Goal: Task Accomplishment & Management: Use online tool/utility

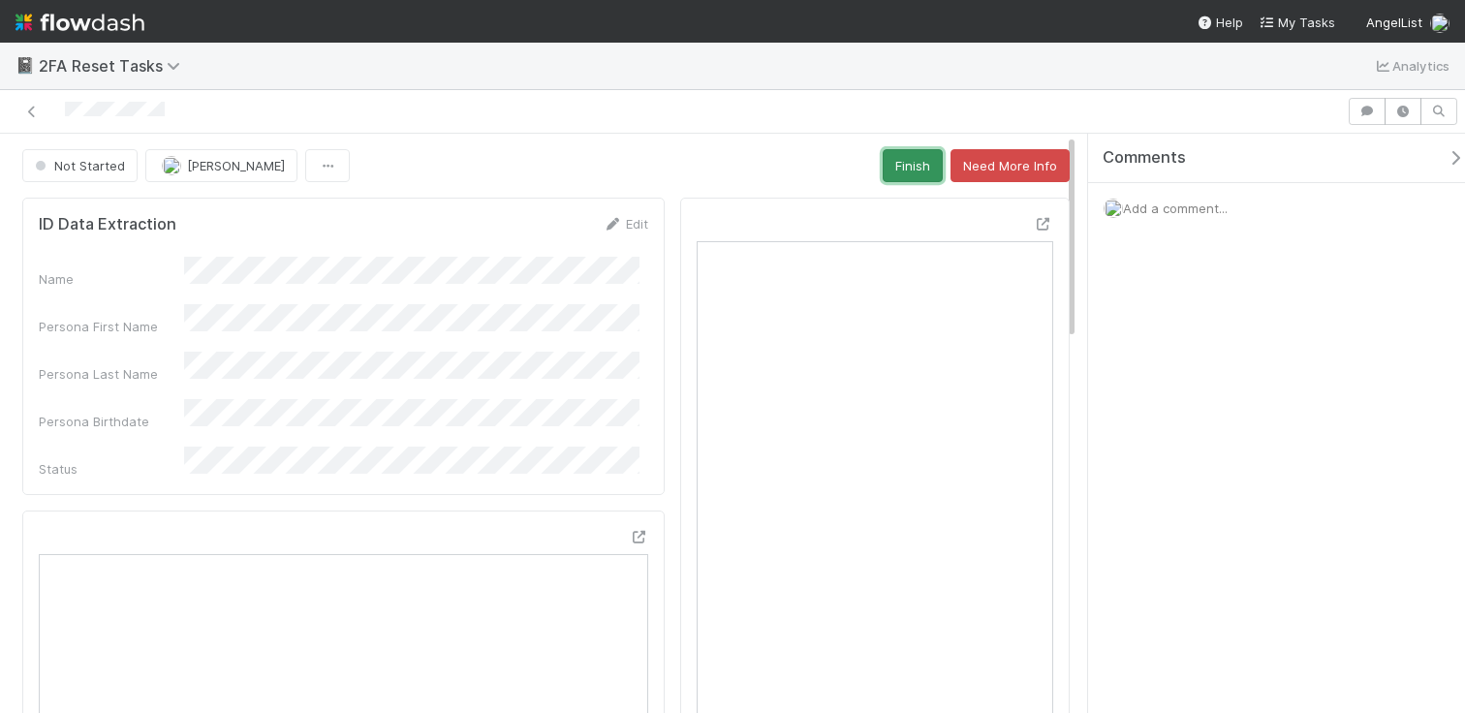
click at [883, 169] on button "Finish" at bounding box center [913, 165] width 60 height 33
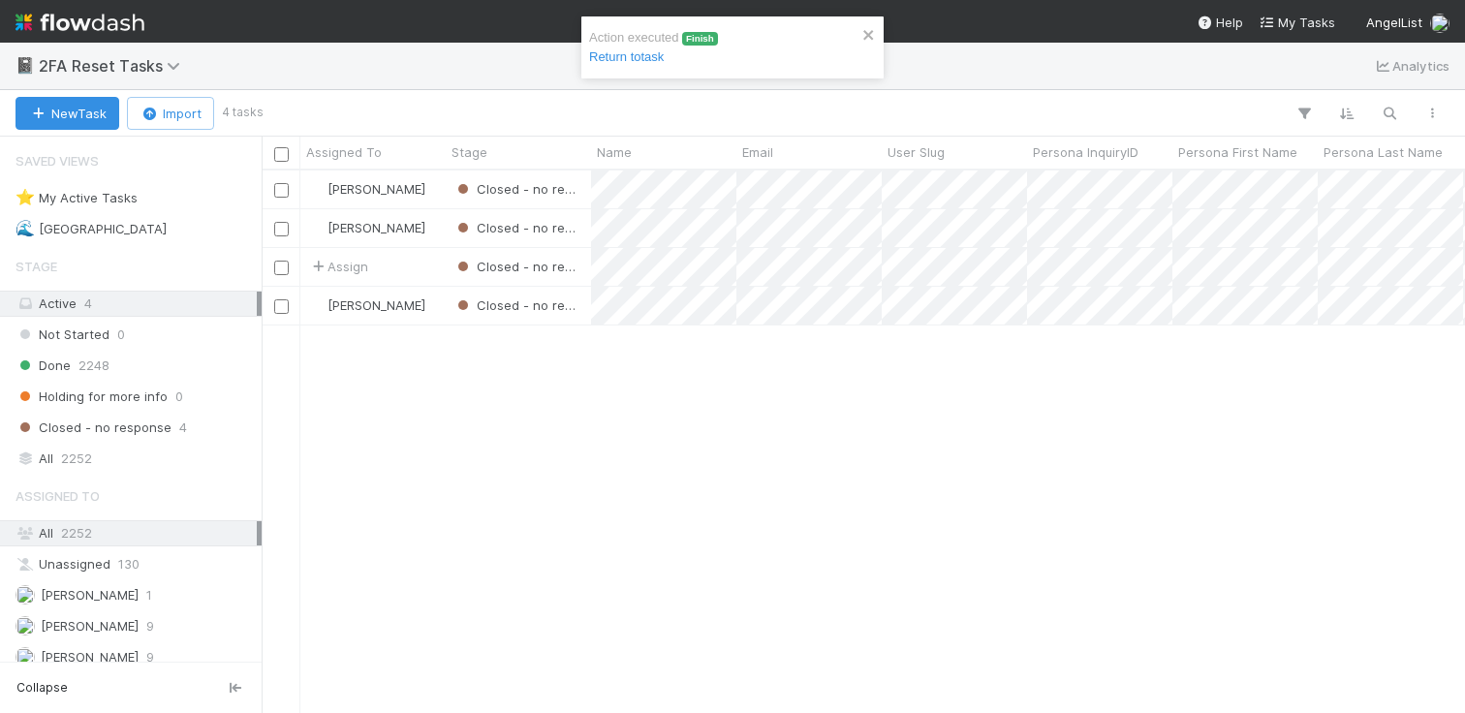
scroll to position [527, 1189]
